Goal: Navigation & Orientation: Find specific page/section

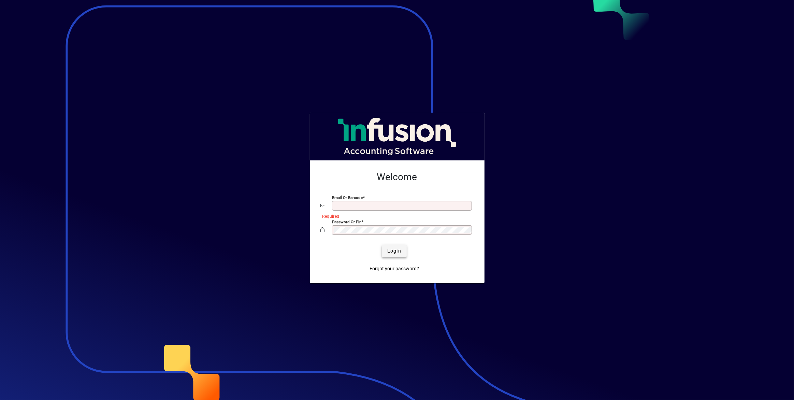
type input "**********"
click at [388, 247] on span "Login" at bounding box center [394, 250] width 14 height 7
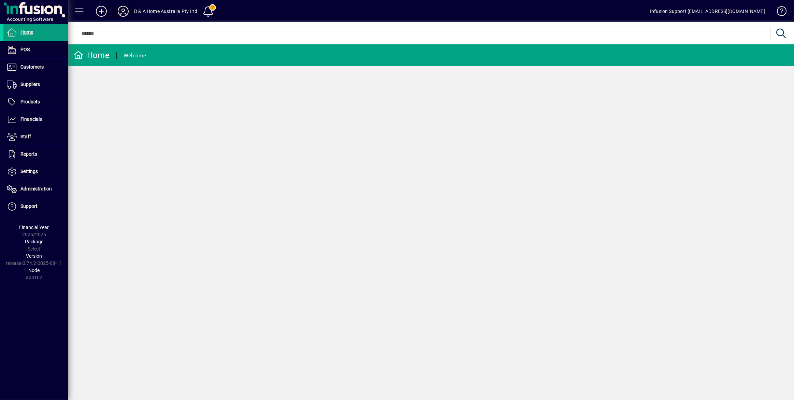
click at [126, 14] on icon at bounding box center [123, 11] width 14 height 11
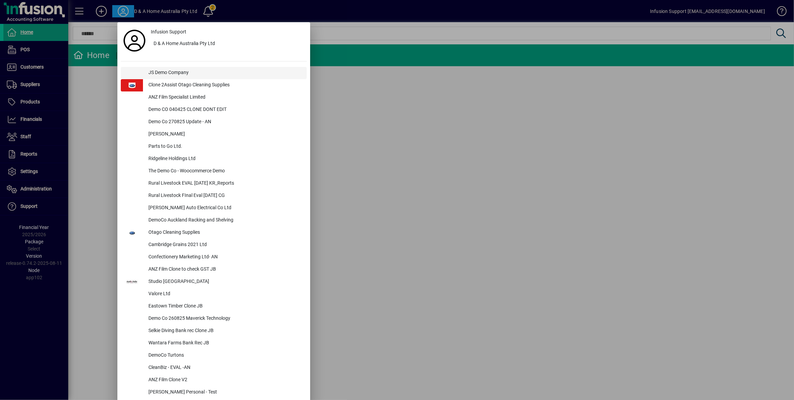
click at [193, 72] on div "JS Demo Company" at bounding box center [225, 73] width 164 height 12
